Goal: Transaction & Acquisition: Purchase product/service

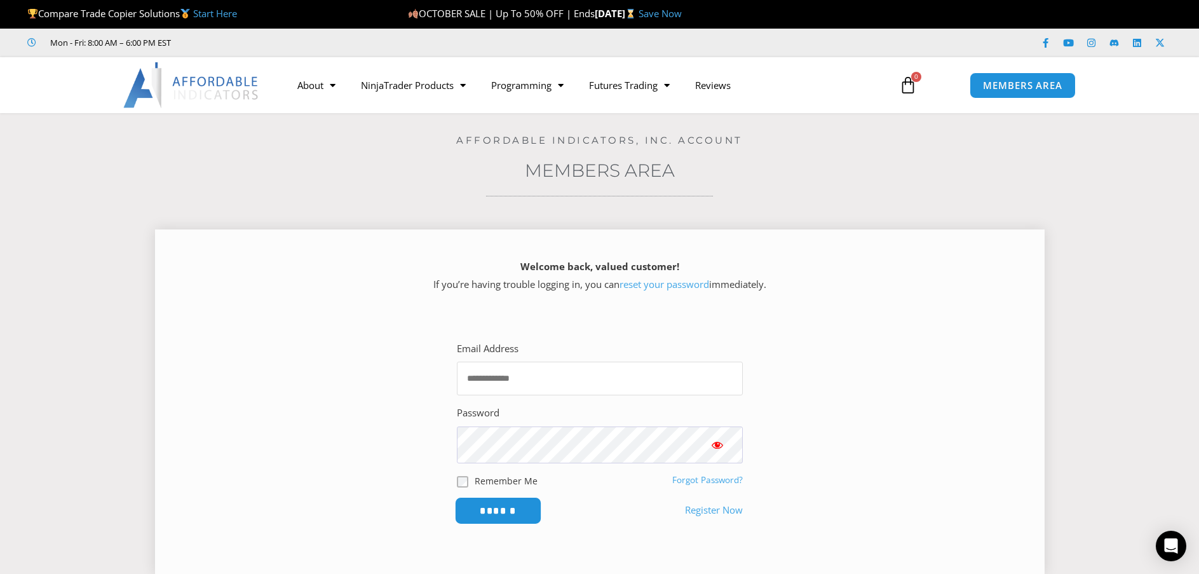
type input "**********"
click at [504, 521] on input "******" at bounding box center [497, 510] width 87 height 27
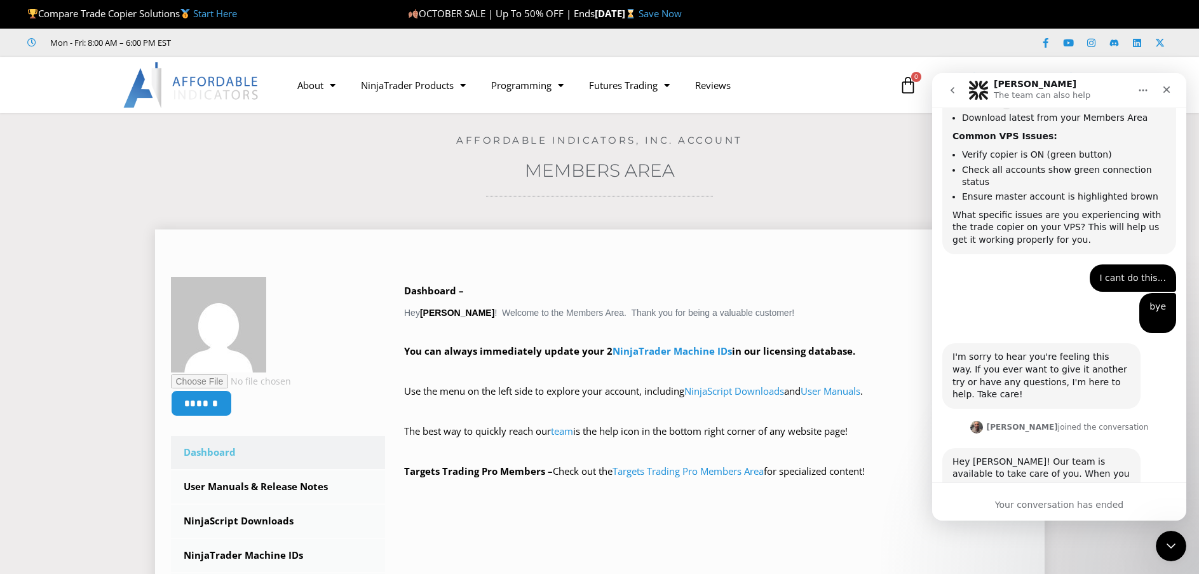
scroll to position [1767, 0]
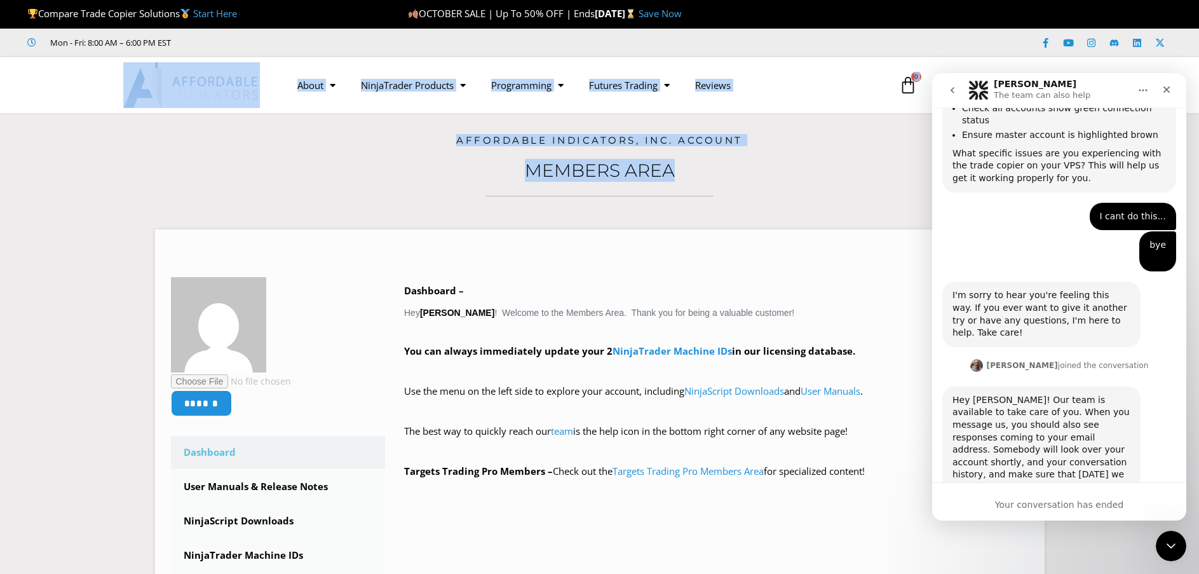
drag, startPoint x: 1198, startPoint y: 93, endPoint x: 1187, endPoint y: 135, distance: 42.7
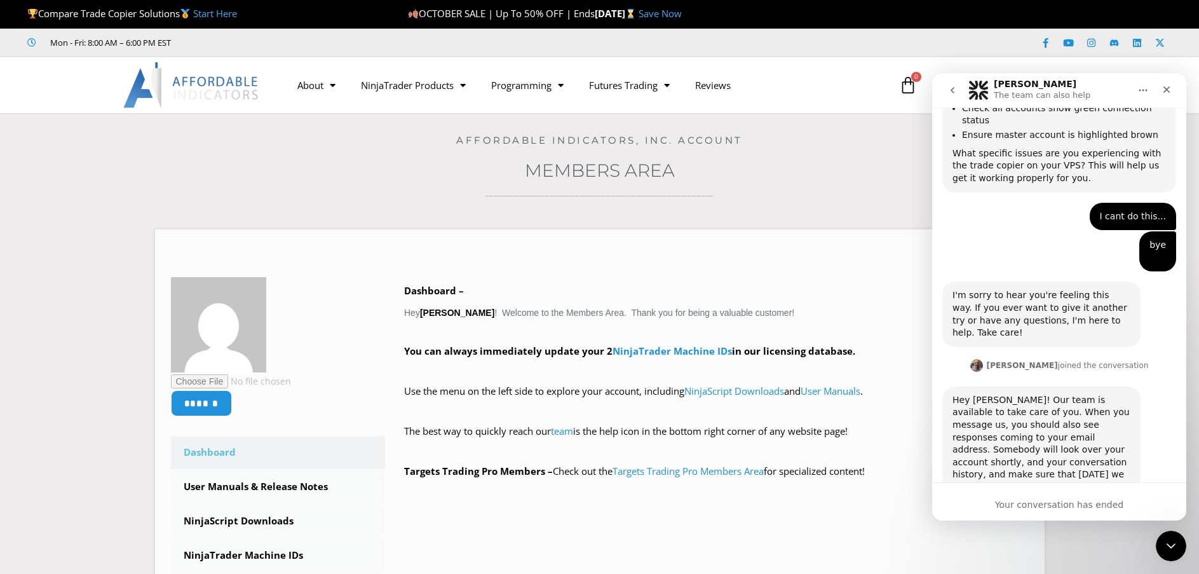
click at [798, 166] on h3 "Members Area" at bounding box center [600, 170] width 1136 height 23
click at [763, 203] on div "Home / Members Area Affordable Indicators, Inc. Account Members Area ****** Das…" at bounding box center [600, 440] width 1136 height 655
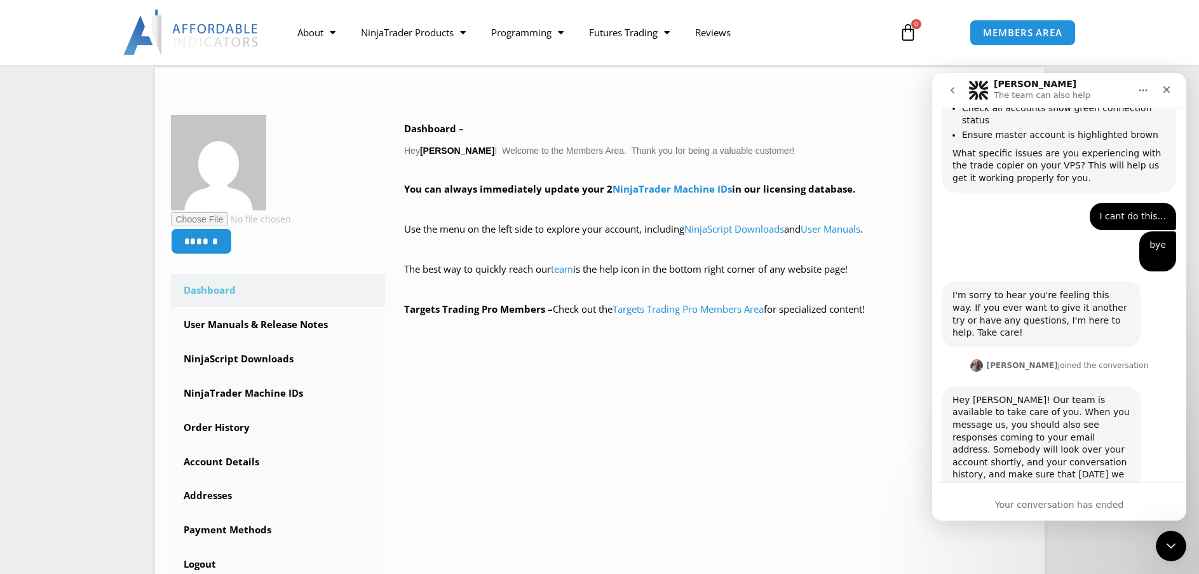
scroll to position [229, 0]
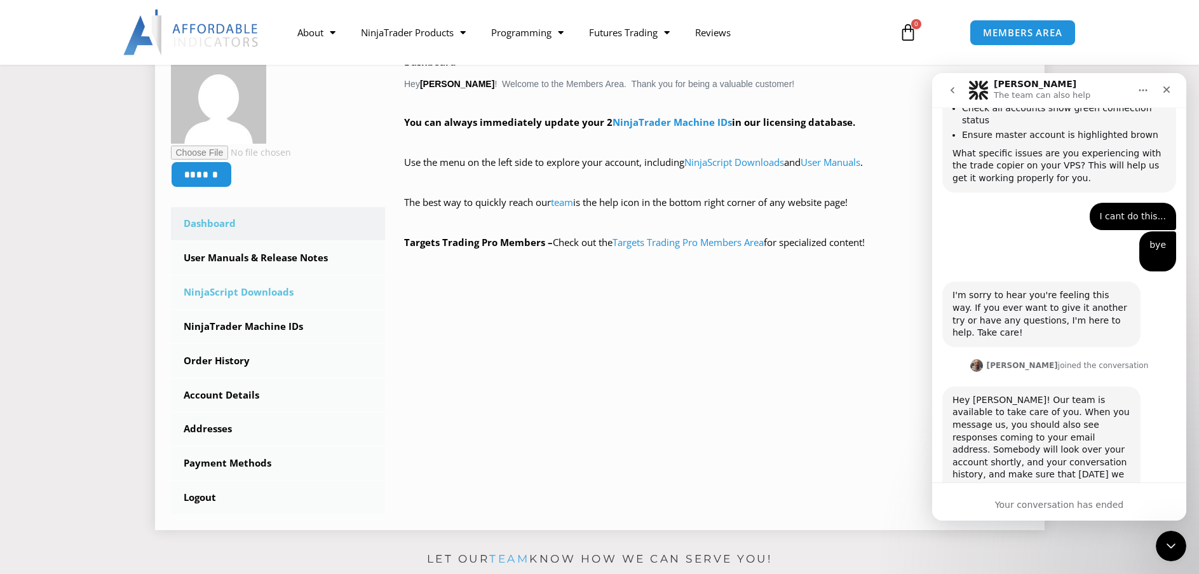
click at [201, 292] on link "NinjaScript Downloads" at bounding box center [278, 292] width 215 height 33
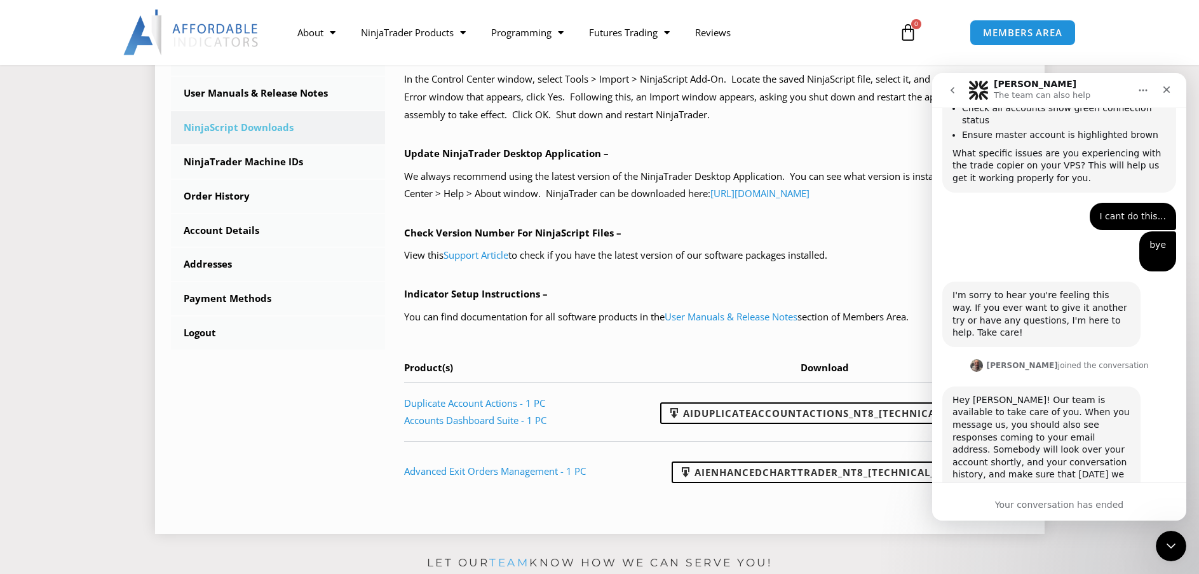
scroll to position [381, 0]
click at [1170, 93] on icon "Close" at bounding box center [1167, 90] width 10 height 10
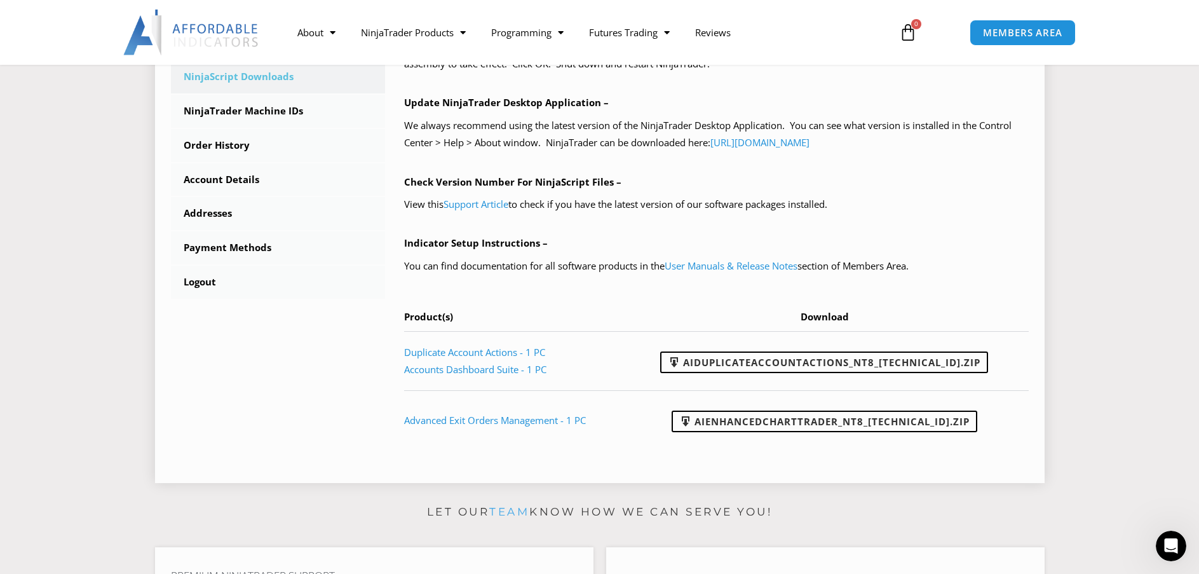
scroll to position [432, 0]
click at [479, 202] on link "Support Article" at bounding box center [476, 203] width 65 height 13
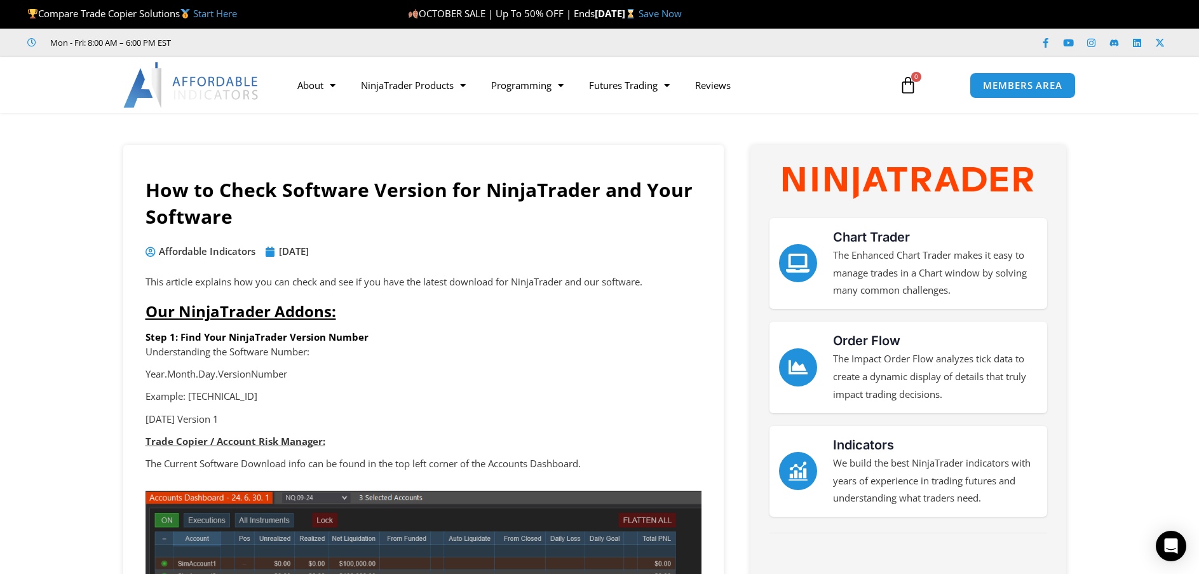
click at [823, 92] on nav "About Contact Us Premium Support Team Partners NinjaTrader NinjaTrader FAQ Ninj…" at bounding box center [585, 85] width 600 height 29
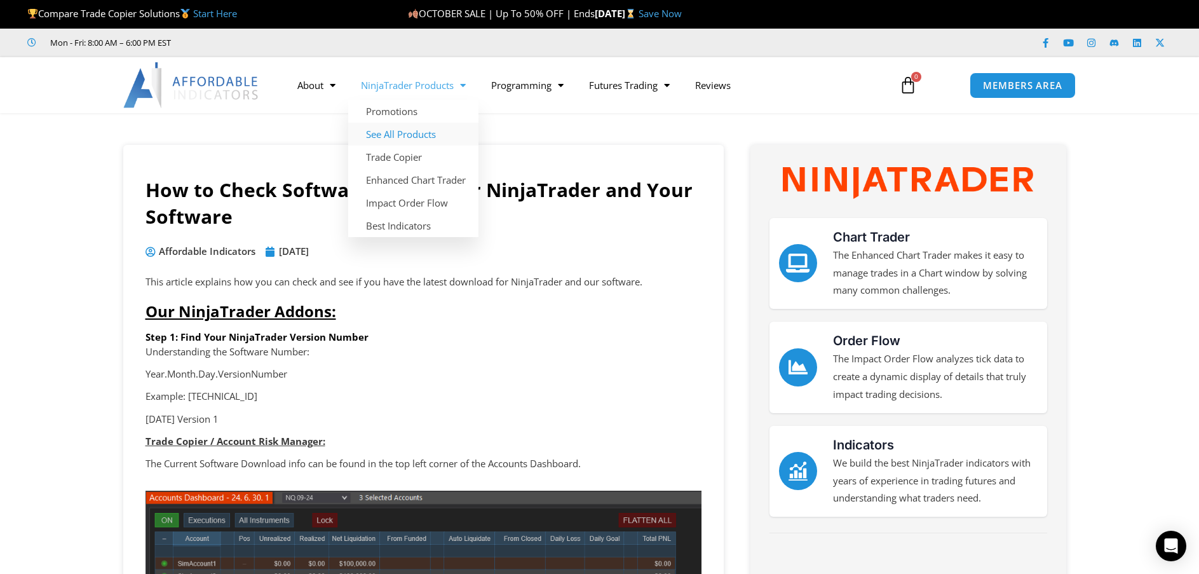
click at [385, 135] on link "See All Products" at bounding box center [413, 134] width 130 height 23
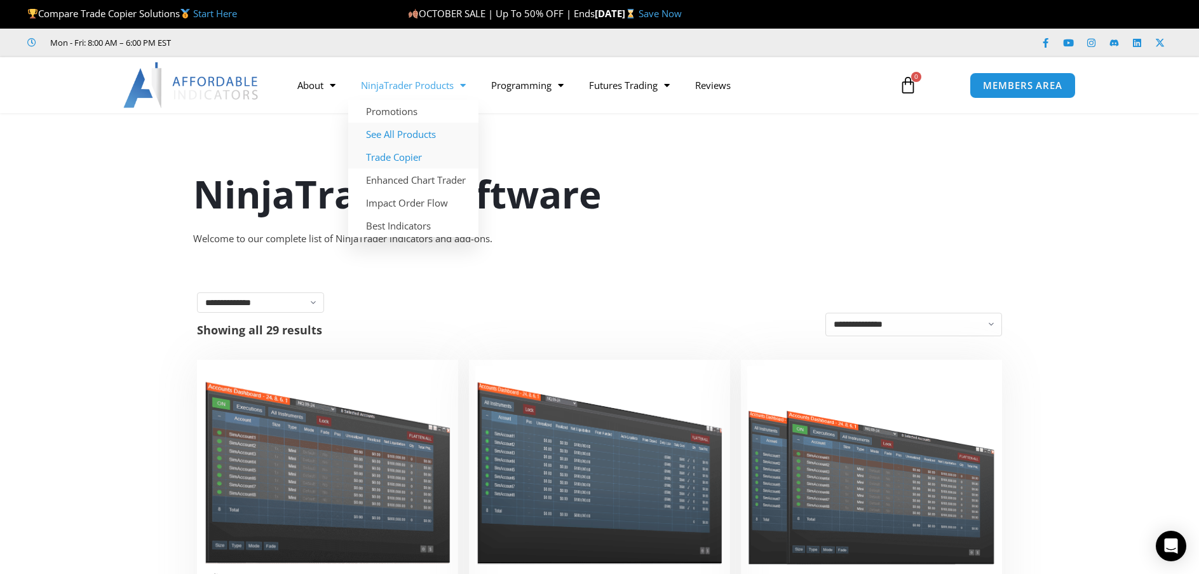
click at [371, 161] on link "Trade Copier" at bounding box center [413, 157] width 130 height 23
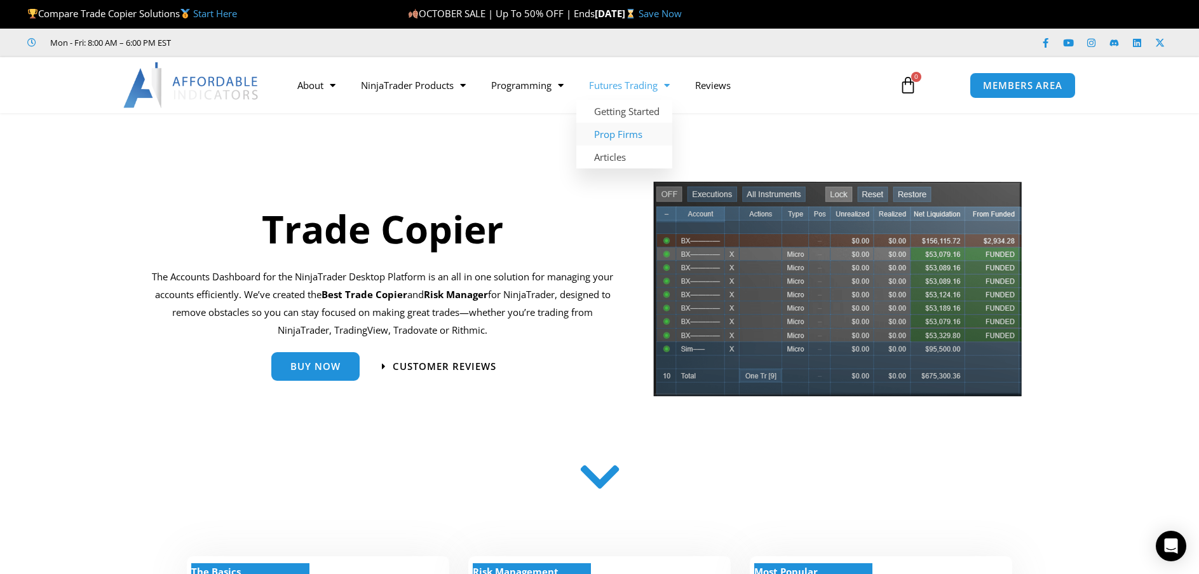
click at [626, 133] on link "Prop Firms" at bounding box center [624, 134] width 96 height 23
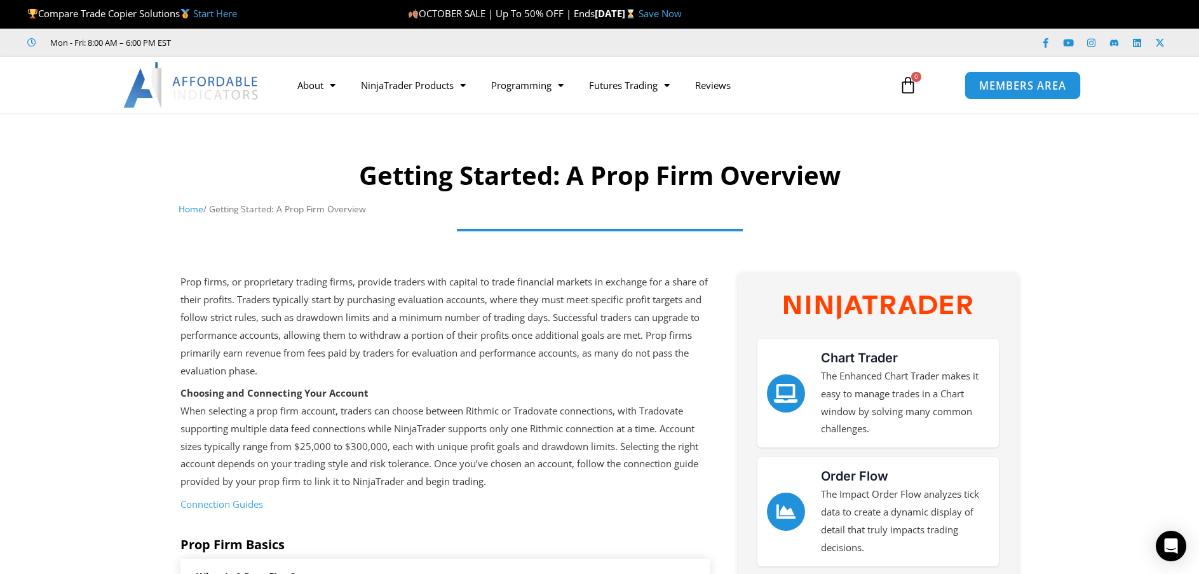
click at [1036, 87] on span "MEMBERS AREA" at bounding box center [1022, 85] width 87 height 11
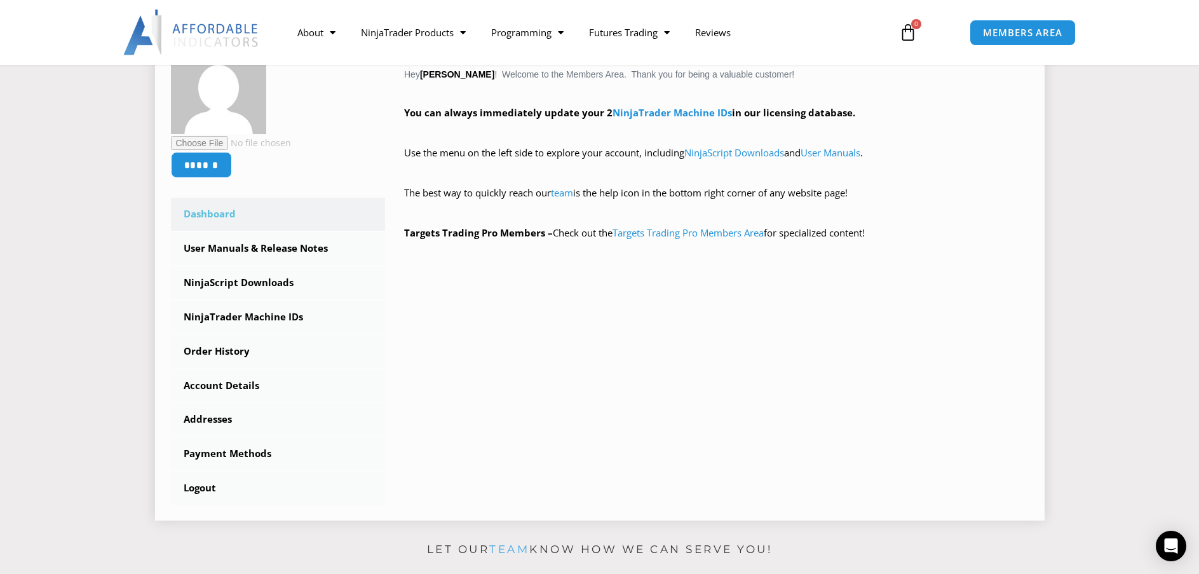
scroll to position [254, 0]
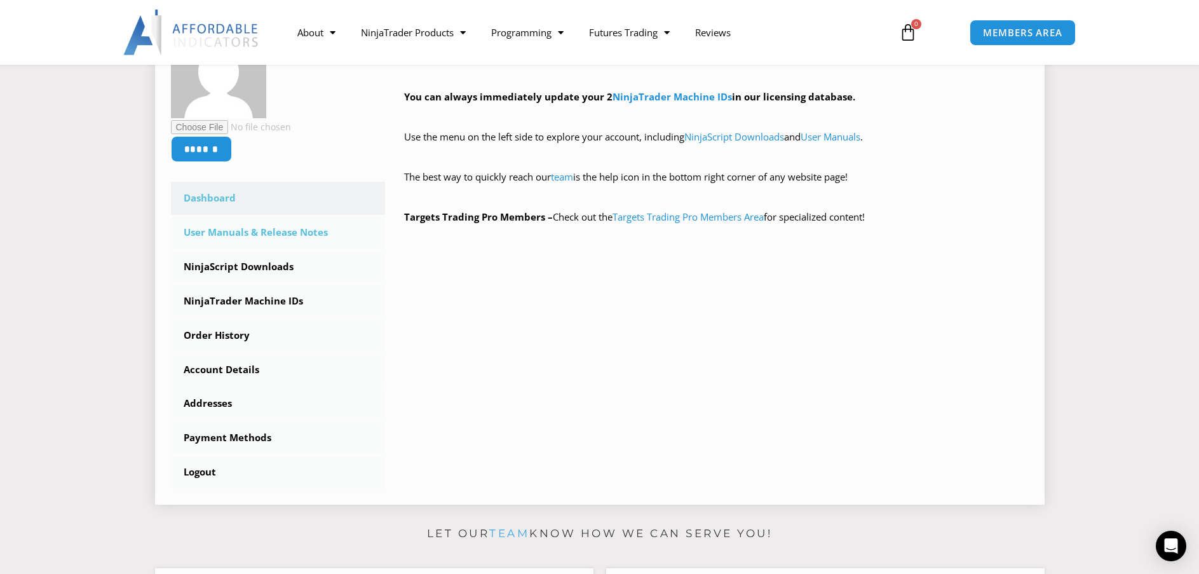
click at [219, 229] on link "User Manuals & Release Notes" at bounding box center [278, 232] width 215 height 33
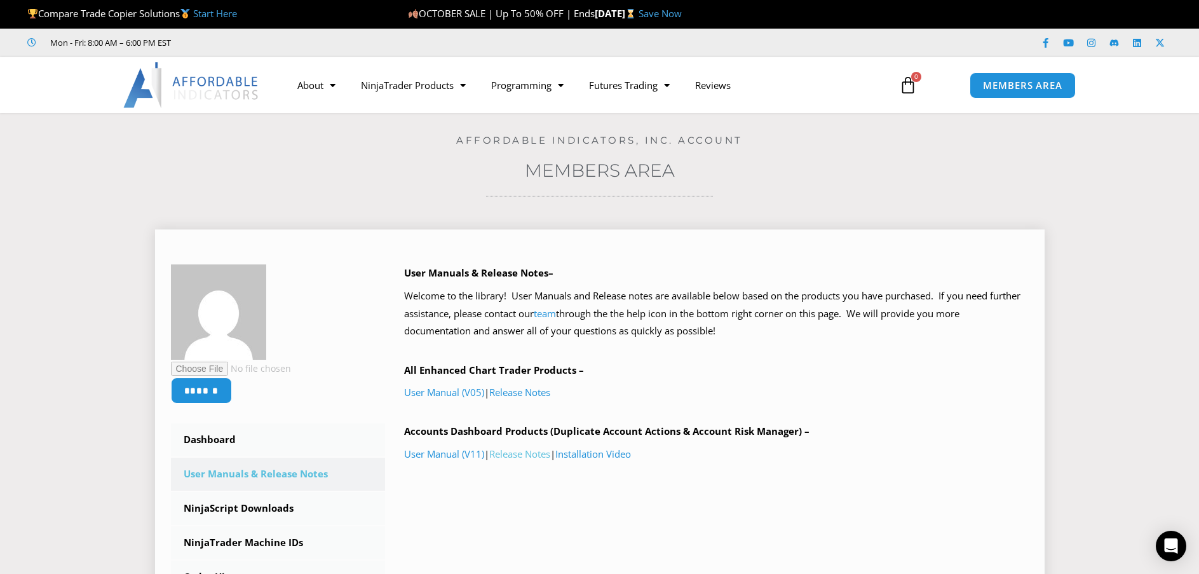
click at [523, 452] on link "Release Notes" at bounding box center [519, 453] width 61 height 13
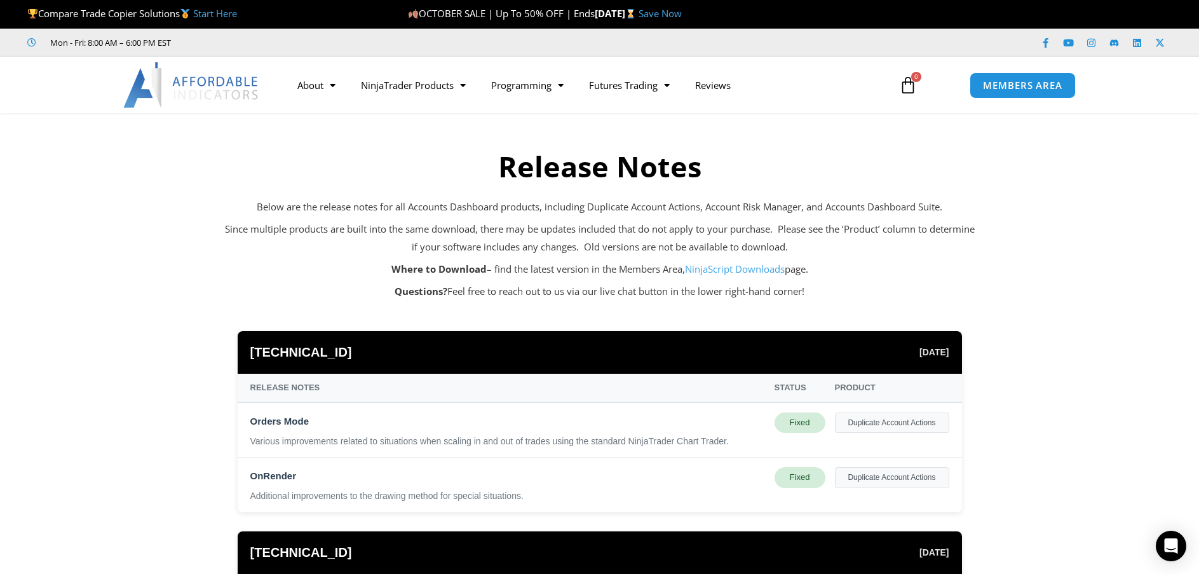
scroll to position [17, 0]
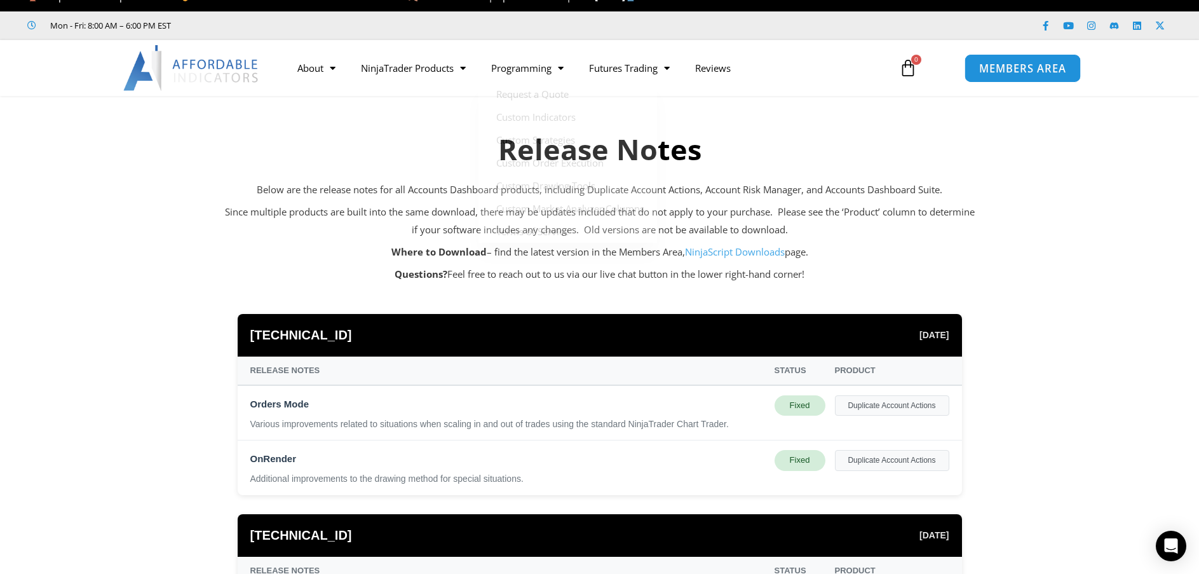
click at [1016, 63] on span "MEMBERS AREA" at bounding box center [1022, 68] width 87 height 11
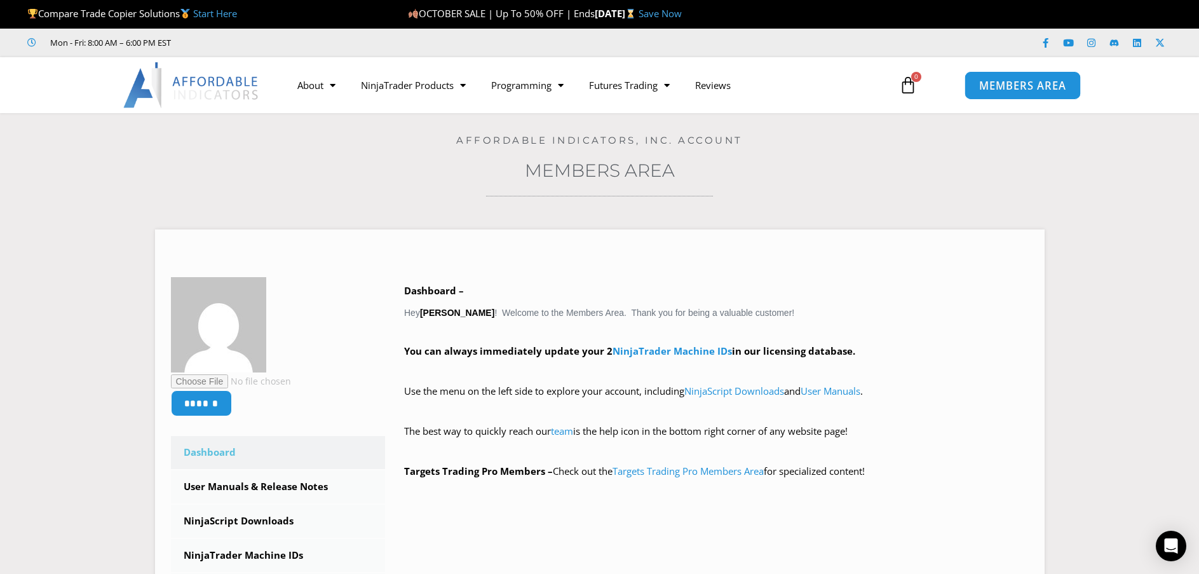
click at [1035, 91] on span "MEMBERS AREA" at bounding box center [1022, 85] width 87 height 11
click at [683, 474] on link "Targets Trading Pro Members Area" at bounding box center [688, 471] width 151 height 13
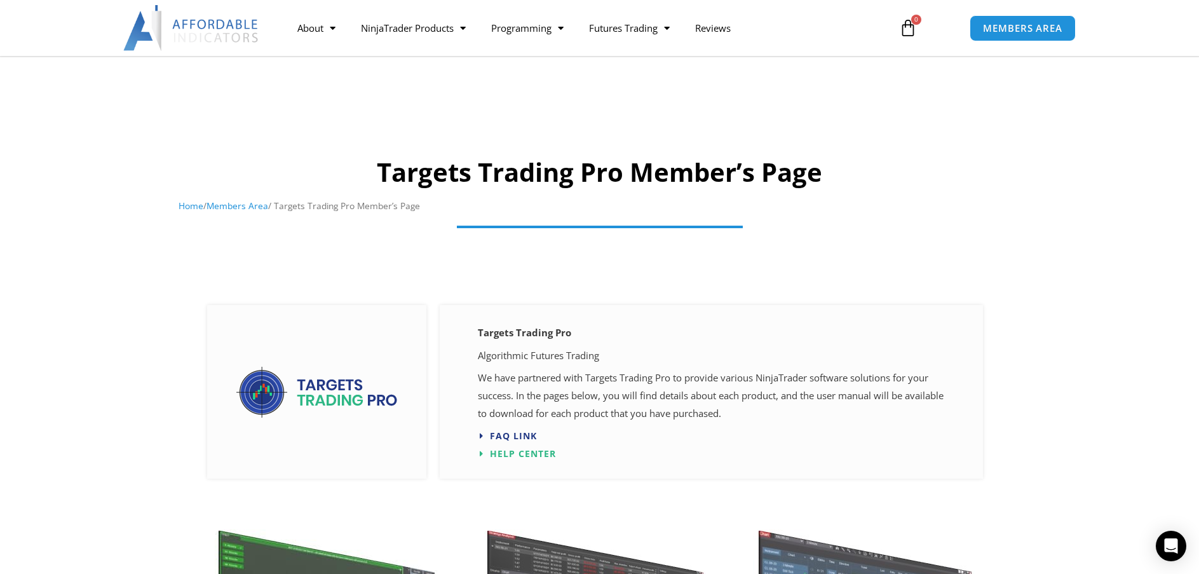
scroll to position [152, 0]
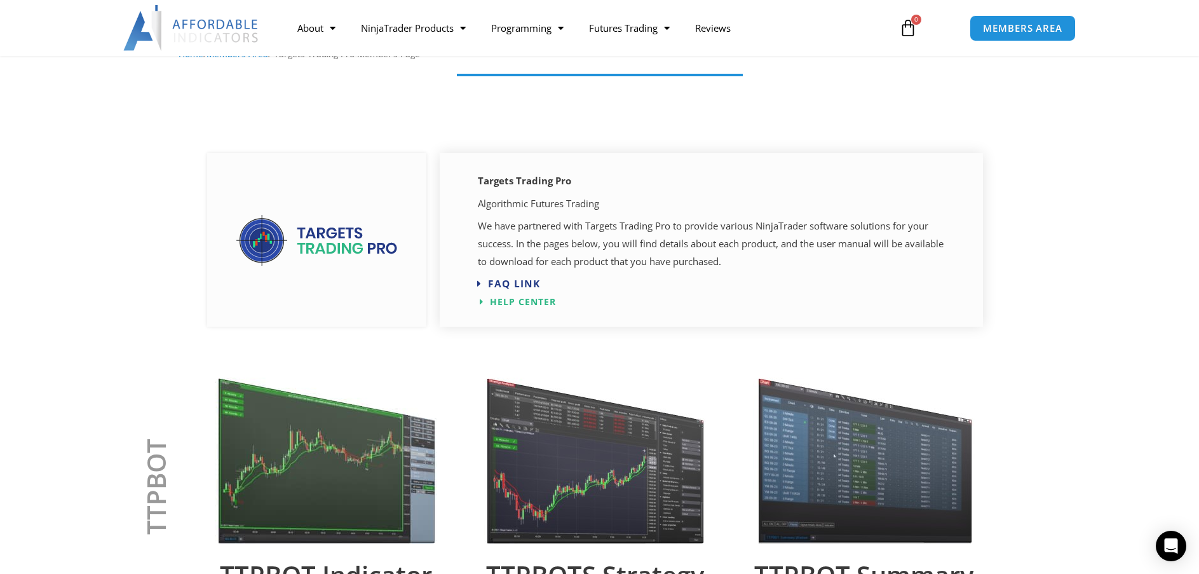
click at [507, 281] on span "FAQ Link" at bounding box center [513, 284] width 51 height 10
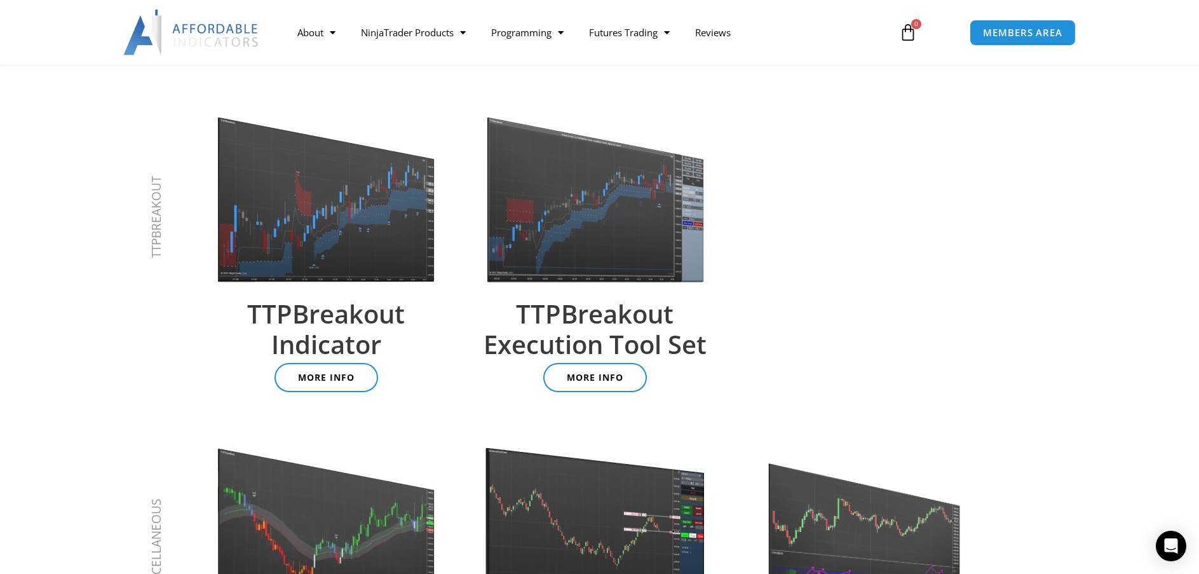
scroll to position [1056, 0]
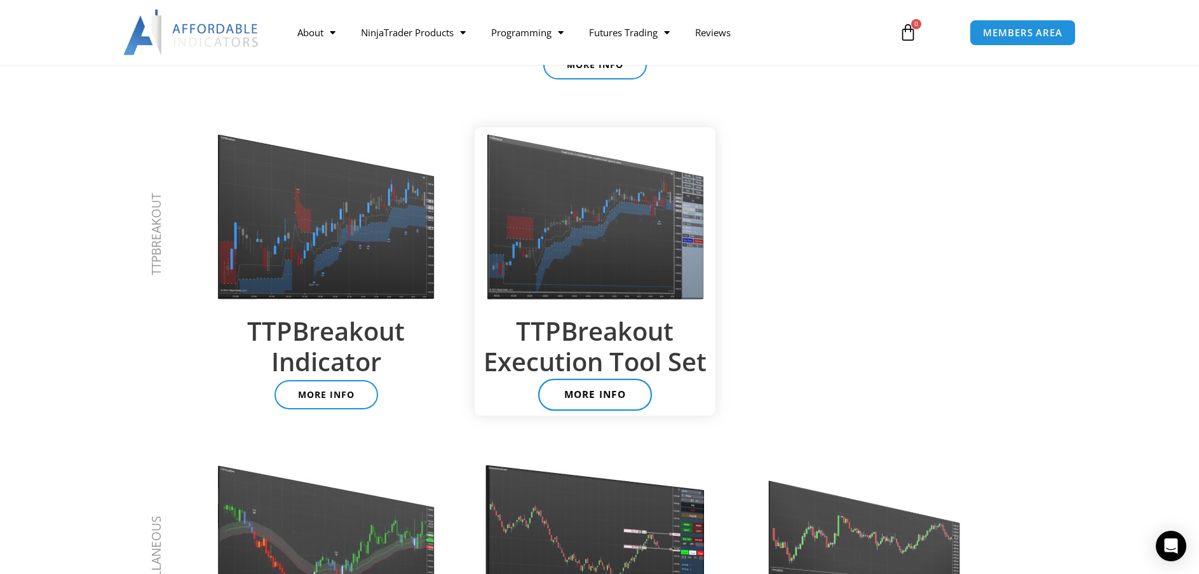
click at [589, 400] on span "More Info" at bounding box center [595, 395] width 62 height 10
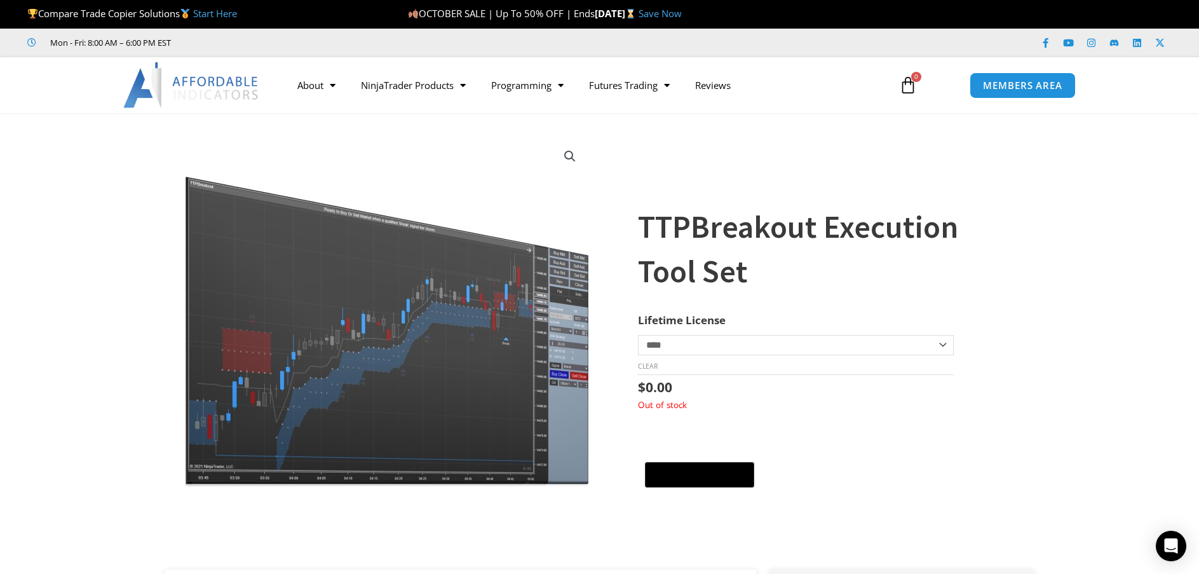
click at [867, 442] on div "TTPBreakout Execution Tool Set quantity Add to cart @import url(//[DOMAIN_NAME]…" at bounding box center [823, 459] width 371 height 58
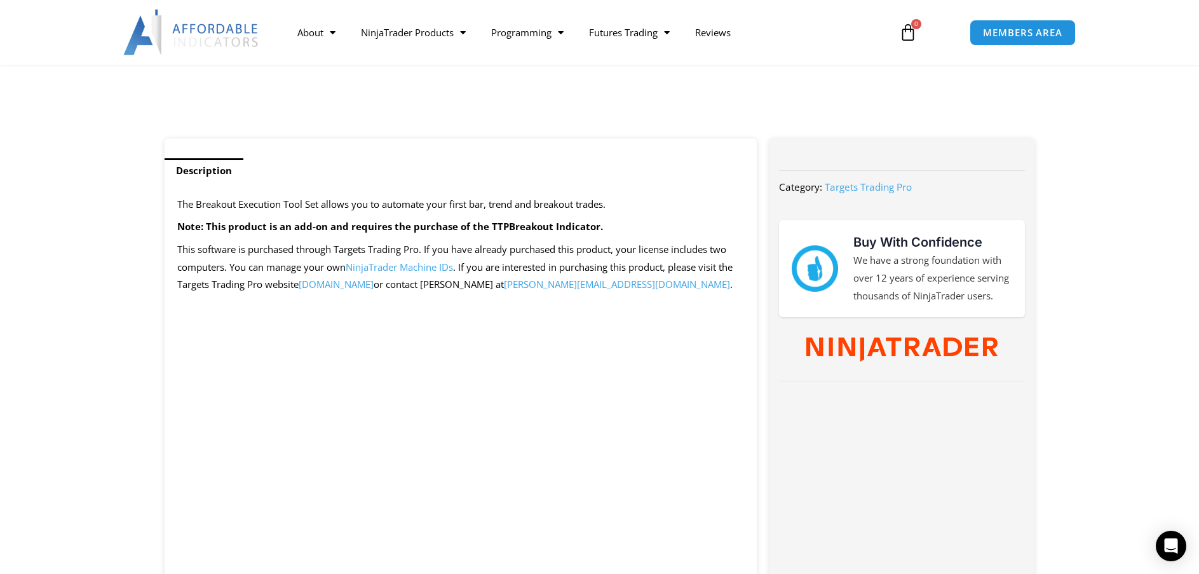
scroll to position [432, 0]
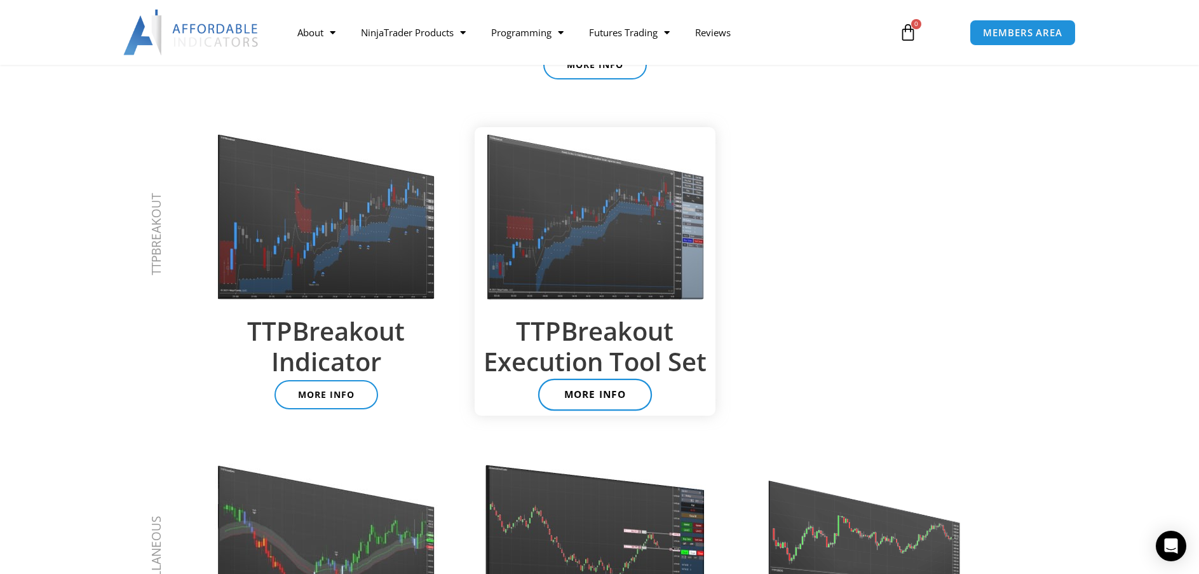
click at [622, 400] on span "More Info" at bounding box center [595, 395] width 62 height 10
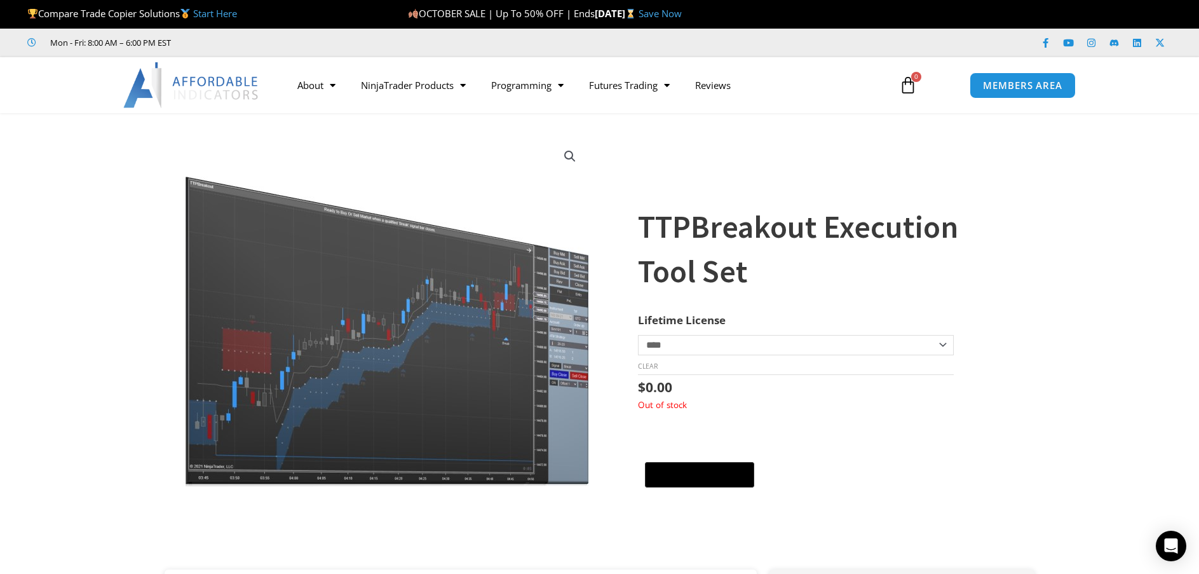
click at [876, 462] on div "TTPBreakout Execution Tool Set quantity Add to cart @import url(//[DOMAIN_NAME]…" at bounding box center [823, 459] width 371 height 58
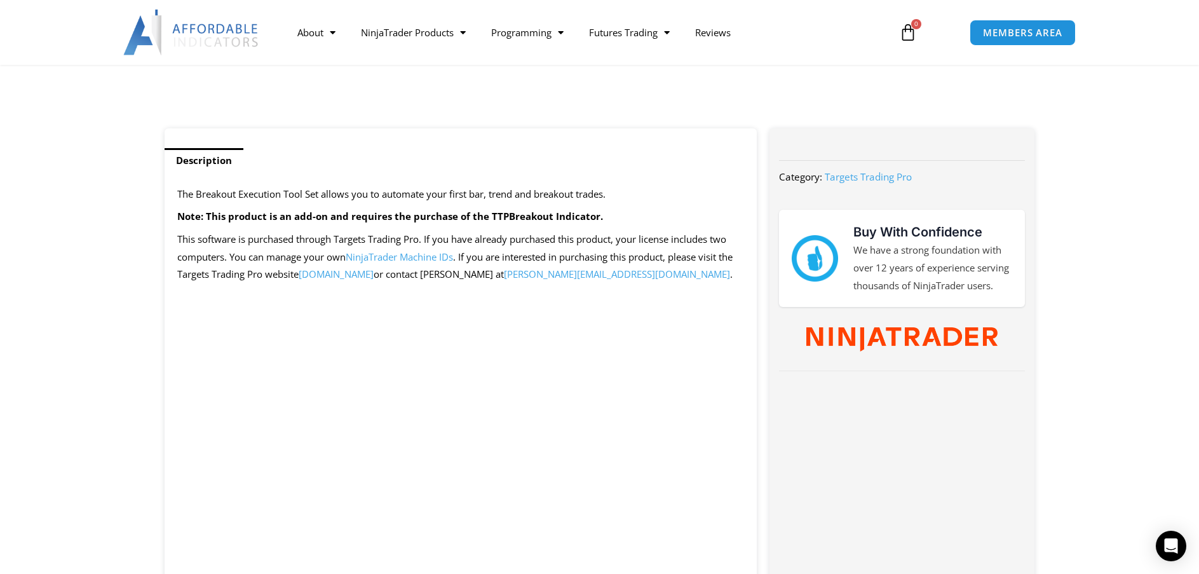
scroll to position [502, 0]
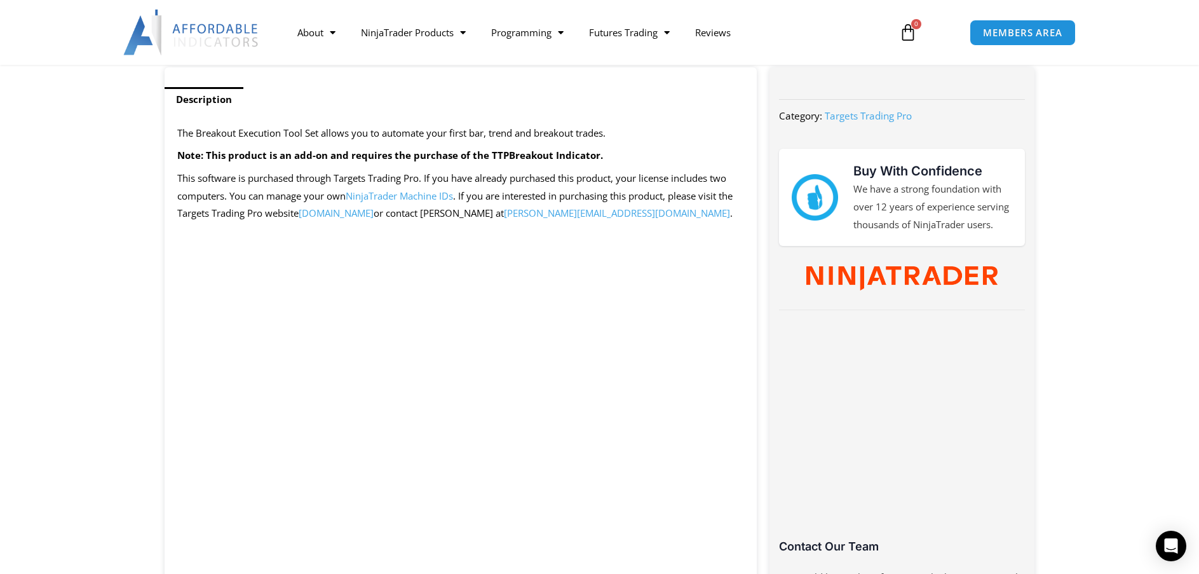
click at [358, 218] on span "[DOMAIN_NAME]" at bounding box center [336, 213] width 75 height 13
